Goal: Information Seeking & Learning: Learn about a topic

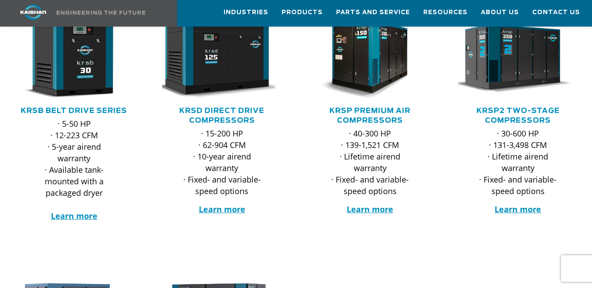
scroll to position [133, 0]
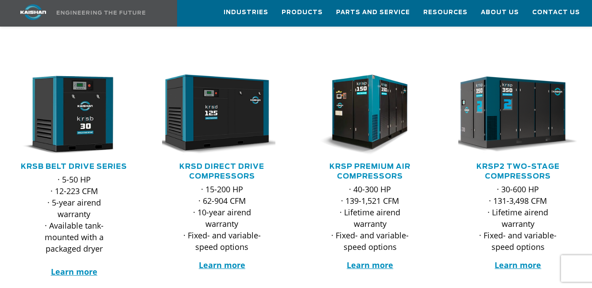
click at [504, 90] on img at bounding box center [511, 114] width 132 height 88
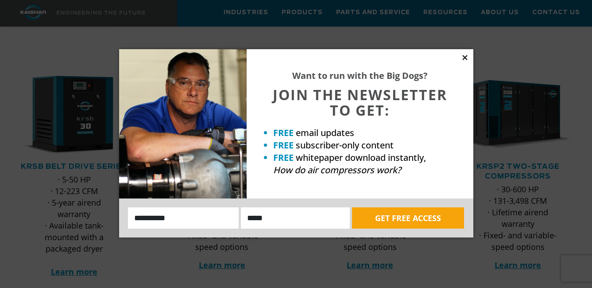
click at [463, 58] on icon at bounding box center [465, 58] width 8 height 8
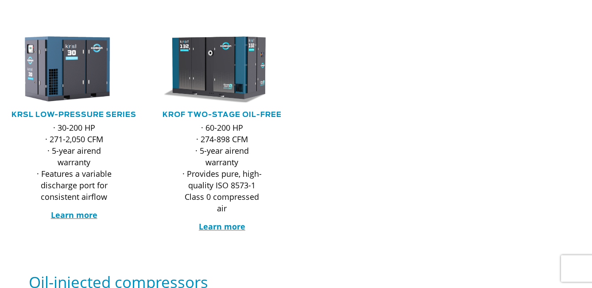
scroll to position [0, 0]
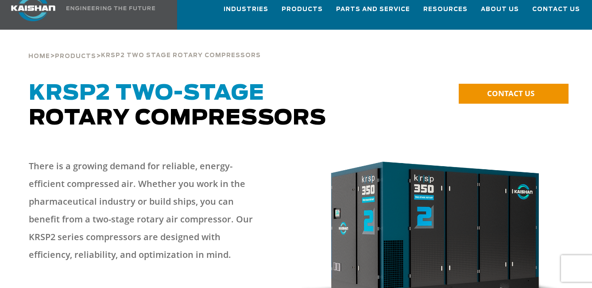
scroll to position [44, 0]
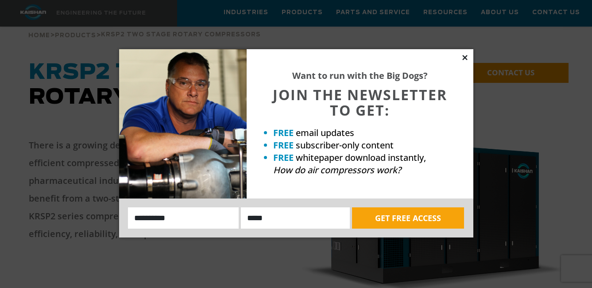
click at [464, 56] on icon at bounding box center [465, 58] width 8 height 8
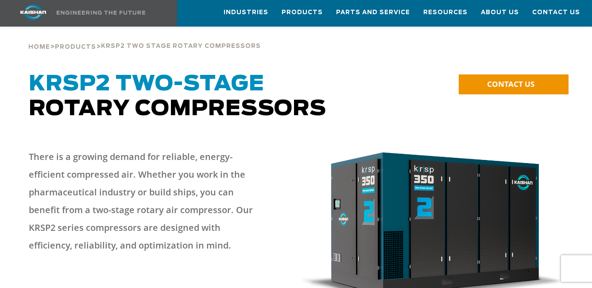
scroll to position [0, 0]
